Goal: Task Accomplishment & Management: Complete application form

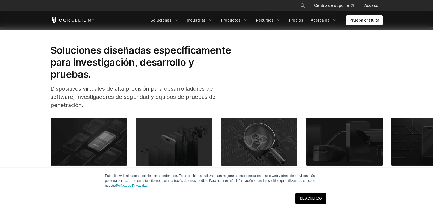
scroll to position [219, 0]
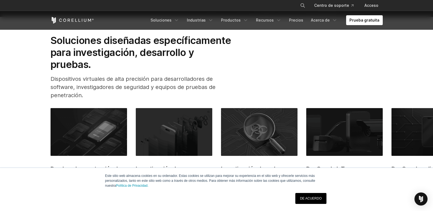
click at [309, 196] on link "DE ACUERDO" at bounding box center [310, 198] width 31 height 11
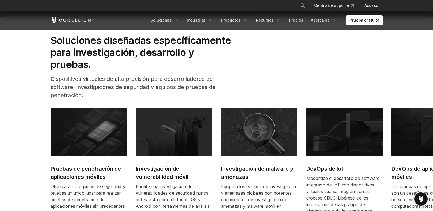
click at [363, 20] on font "Prueba gratuita" at bounding box center [364, 20] width 30 height 5
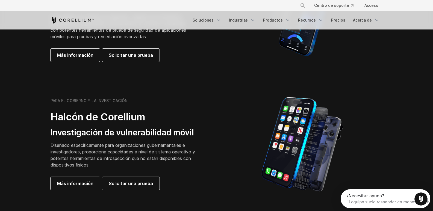
scroll to position [219, 0]
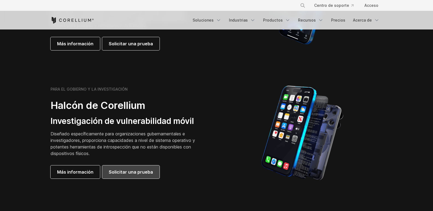
click at [129, 170] on font "Solicitar una prueba" at bounding box center [131, 171] width 44 height 5
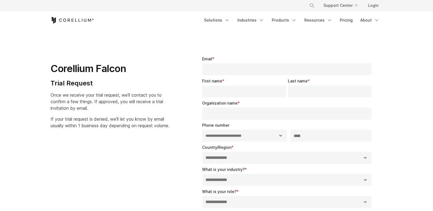
select select "**"
